Goal: Information Seeking & Learning: Learn about a topic

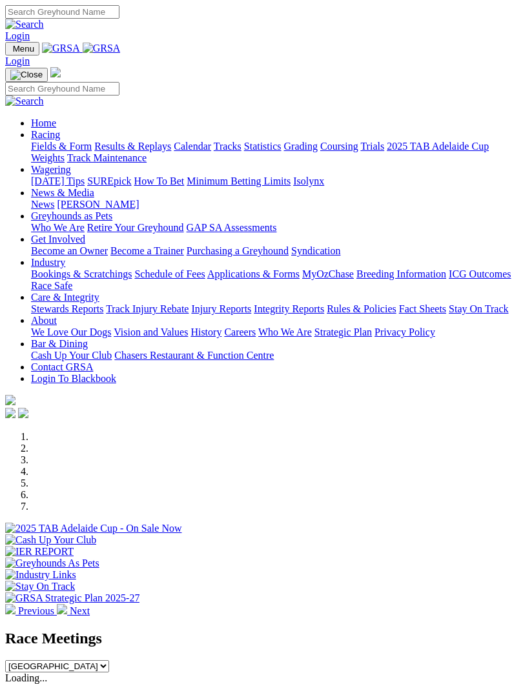
click at [109, 660] on select "South Australia New South Wales Northern Territory Queensland Tasmania Victoria…" at bounding box center [57, 666] width 104 height 12
select select "TAS"
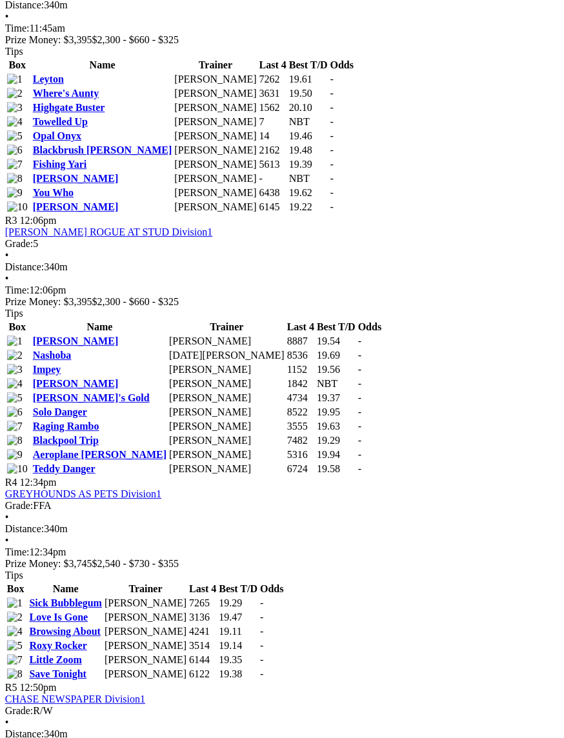
scroll to position [938, 6]
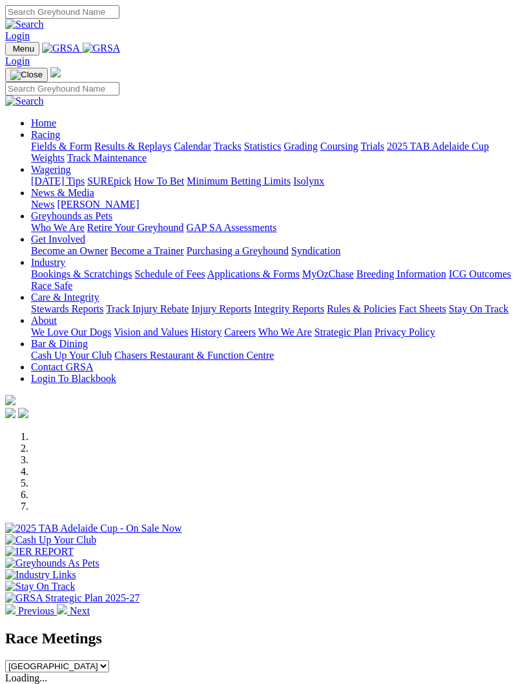
click at [109, 660] on select "South Australia New South Wales Northern Territory Queensland Tasmania Victoria…" at bounding box center [57, 666] width 104 height 12
select select "TAS"
